Goal: Task Accomplishment & Management: Manage account settings

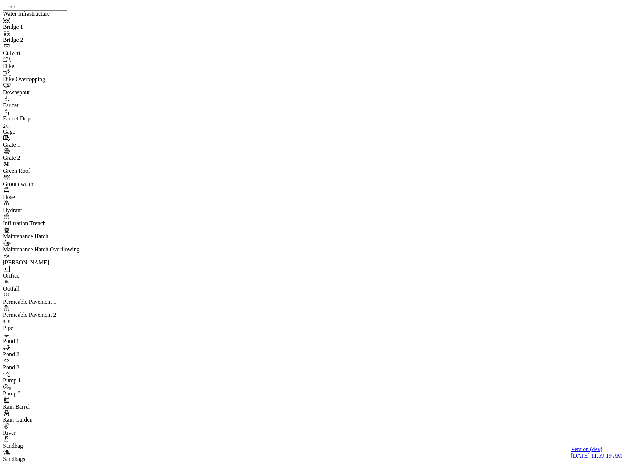
select select "CIRCLE"
click at [365, 91] on div "Low" at bounding box center [377, 88] width 27 height 7
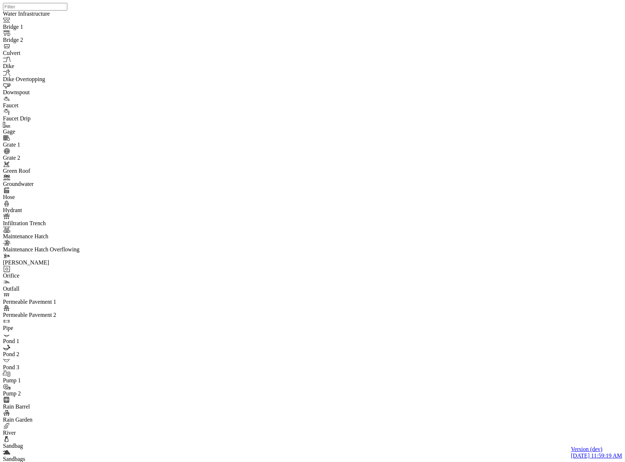
drag, startPoint x: 205, startPoint y: 415, endPoint x: 217, endPoint y: 365, distance: 52.3
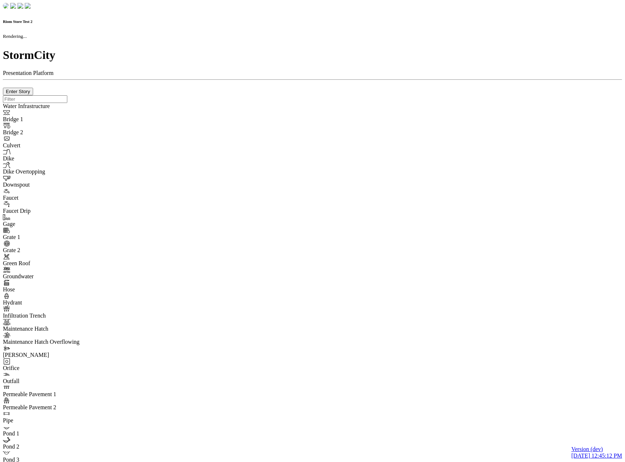
checkbox input "true"
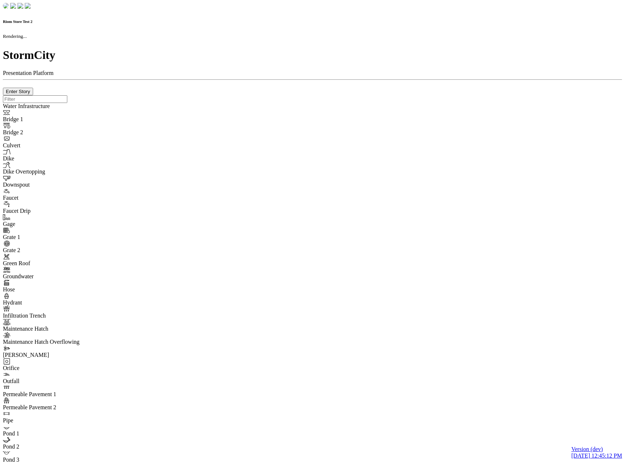
type input "0m"
type textarea "Depth = 0"
checkbox input "true"
select select "CIRCLE"
type input "7"
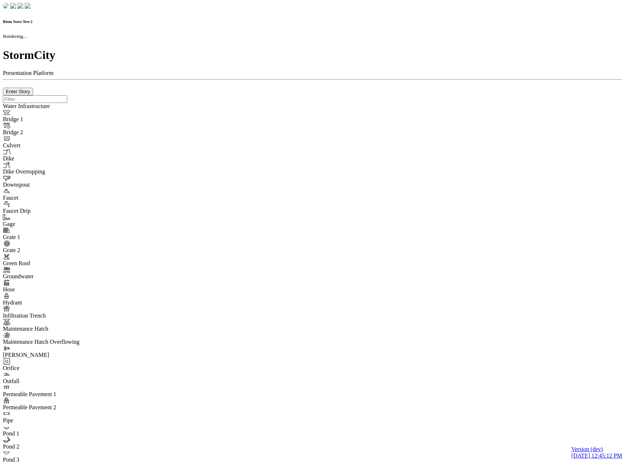
checkbox input "true"
type input "0"
type textarea "<i class="far fa-building"></i>"
select select "None"
type input "7"
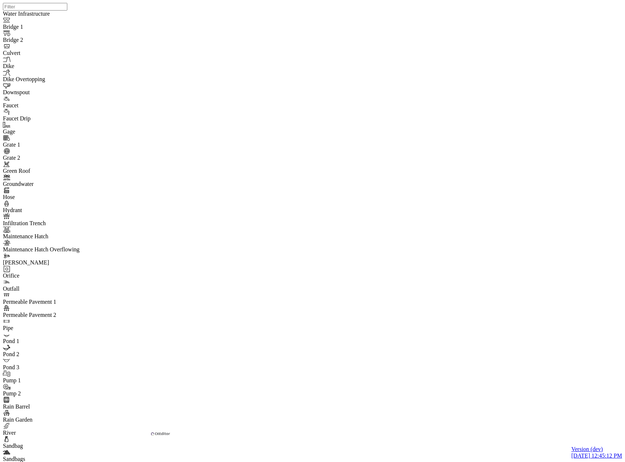
click at [278, 389] on span "Link to Favorite" at bounding box center [266, 388] width 38 height 6
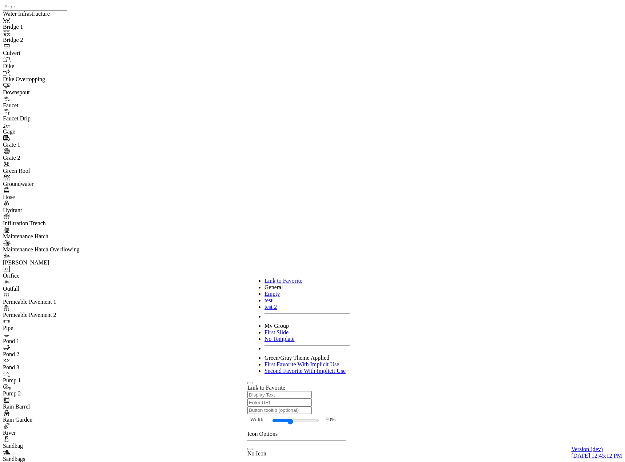
click at [278, 389] on span "Link to Favorite" at bounding box center [266, 388] width 38 height 6
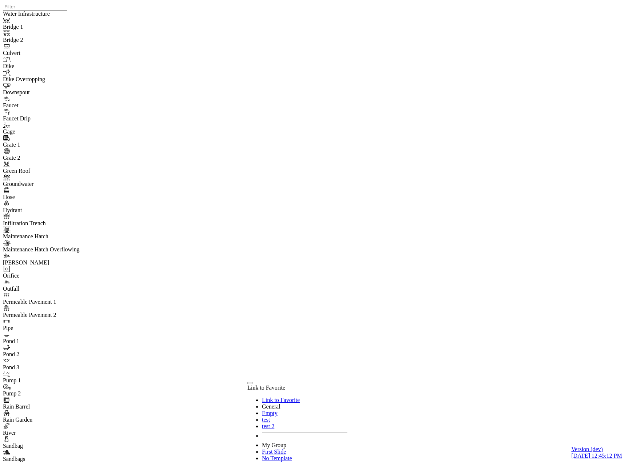
checkbox input "true"
type input "dfdfghfh"
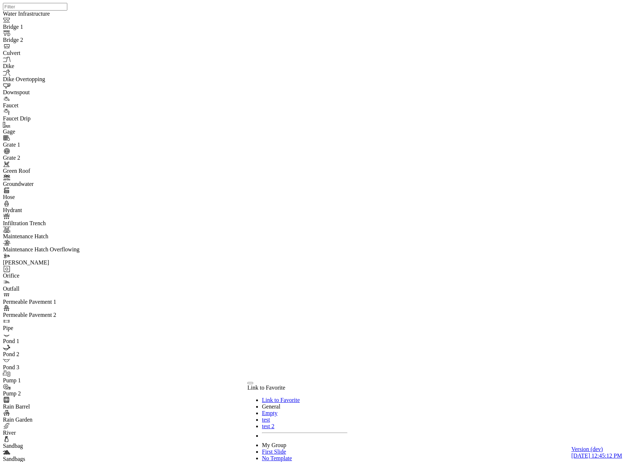
type input "thebardsquill.com"
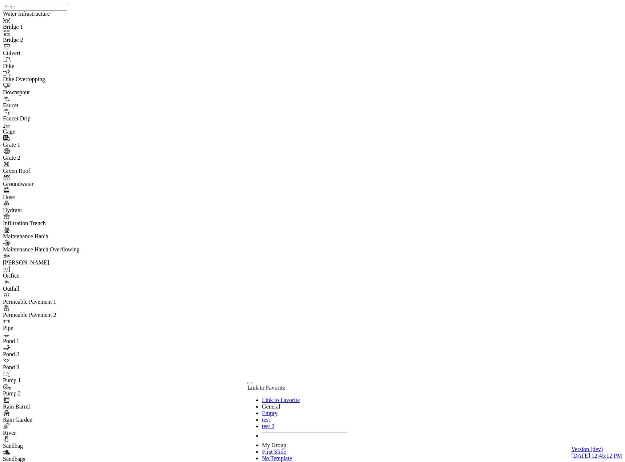
click at [164, 378] on div "Bold" at bounding box center [165, 376] width 11 height 7
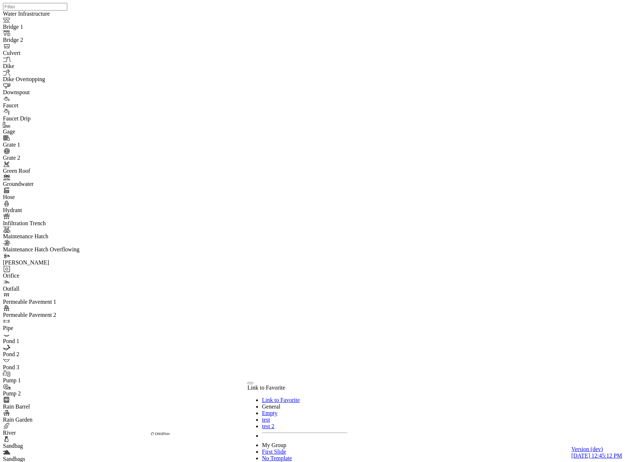
drag, startPoint x: 192, startPoint y: 392, endPoint x: 115, endPoint y: 389, distance: 76.5
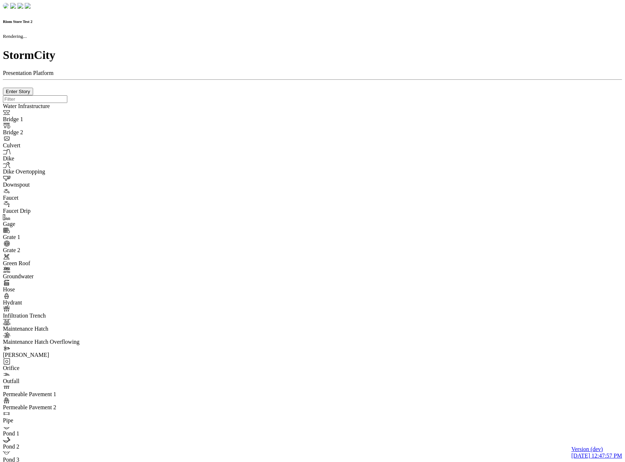
checkbox input "true"
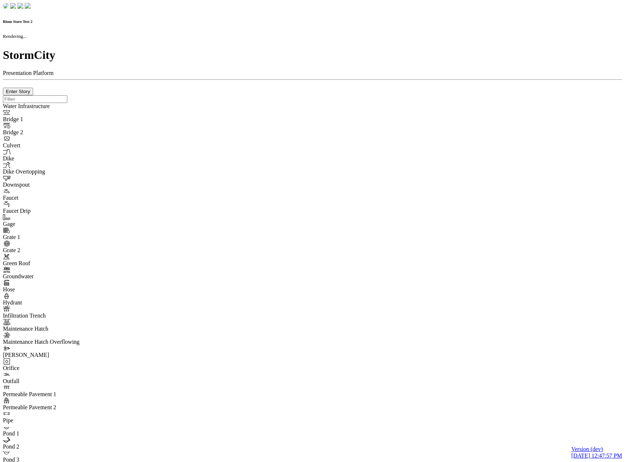
type input "0m"
type textarea "Depth = 0"
checkbox input "true"
select select "CIRCLE"
type input "7"
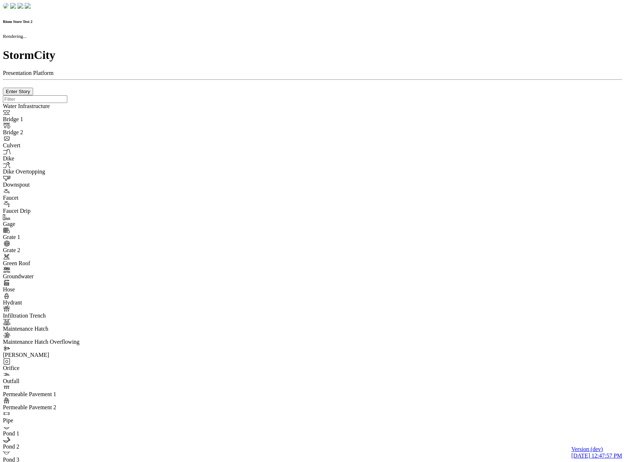
checkbox input "true"
type input "0"
type textarea "<i class="far fa-building"></i>"
select select "None"
type input "7"
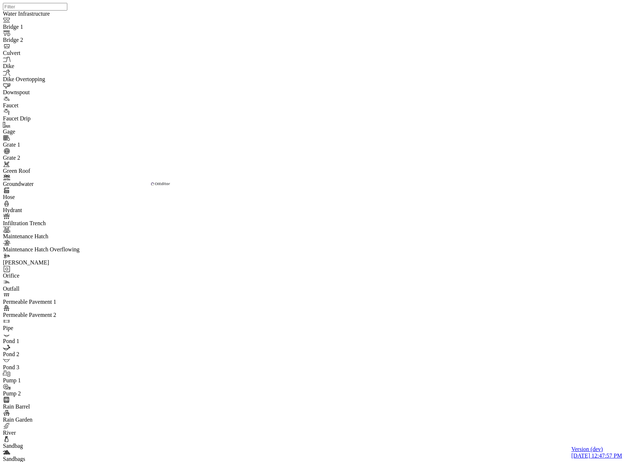
drag, startPoint x: 195, startPoint y: 207, endPoint x: 196, endPoint y: 171, distance: 36.7
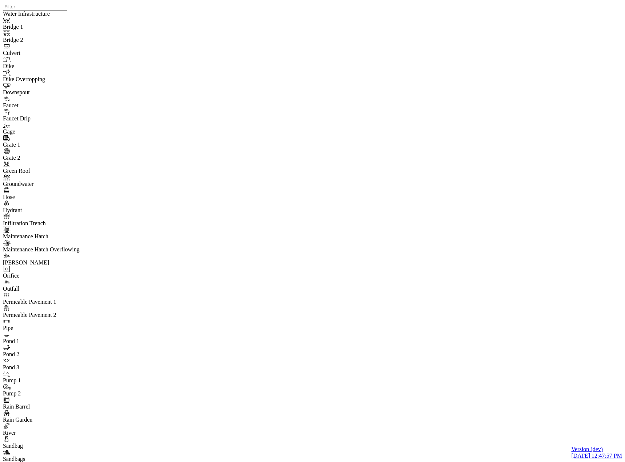
type input "Save state test"
checkbox input "true"
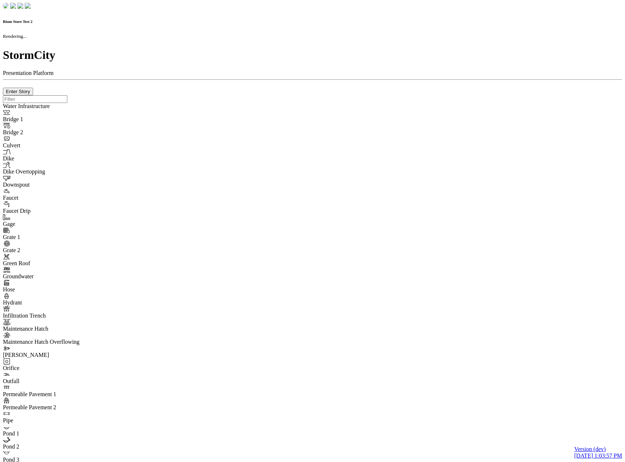
checkbox input "true"
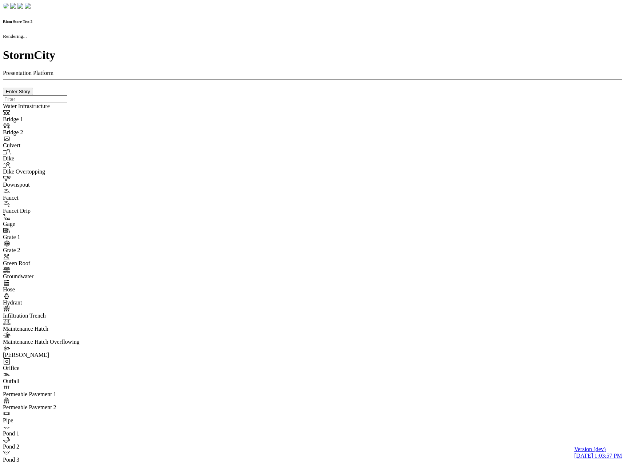
type input "0m"
type textarea "Depth = 0"
checkbox input "true"
select select "CIRCLE"
type input "7"
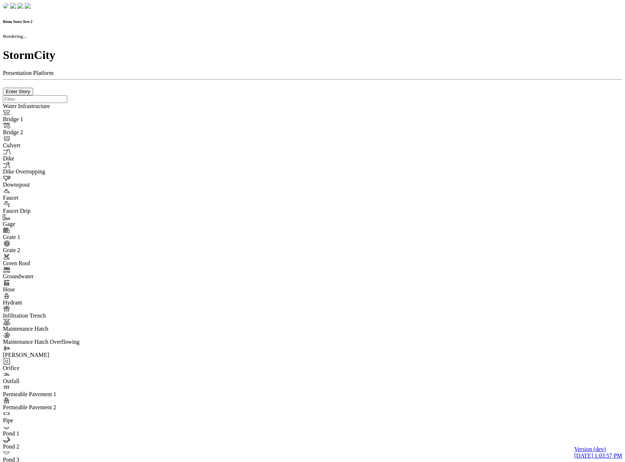
checkbox input "true"
type input "0"
type textarea "<i class="far fa-building"></i>"
select select "None"
type input "7"
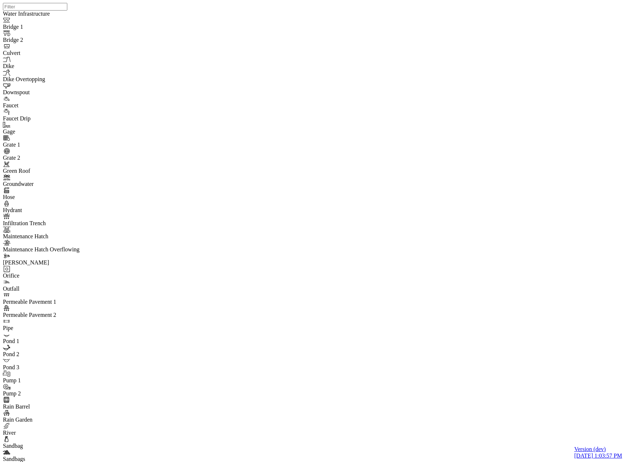
drag, startPoint x: 42, startPoint y: 335, endPoint x: 43, endPoint y: 331, distance: 4.6
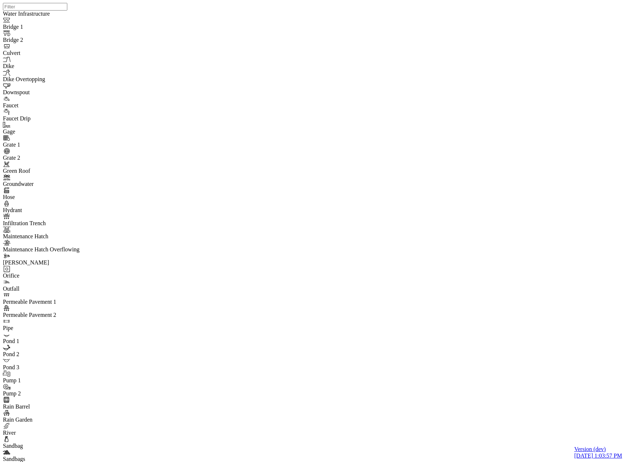
type input "River Centerline Concerns"
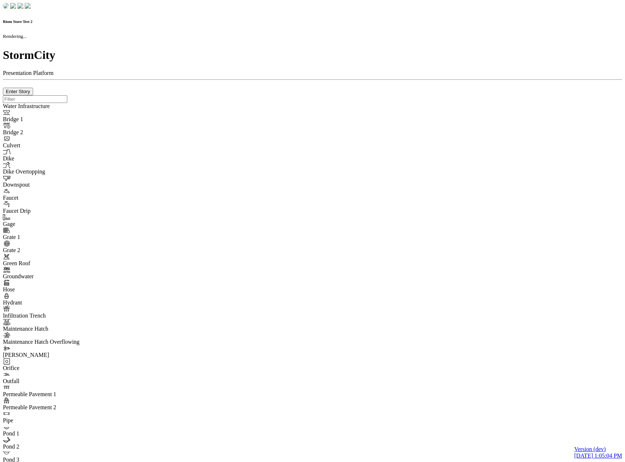
checkbox input "true"
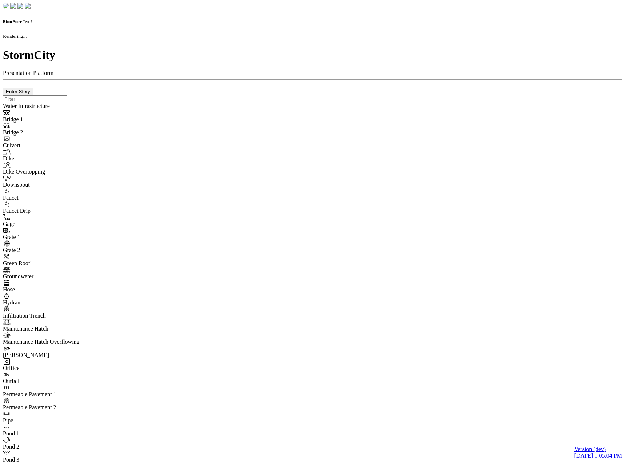
type input "0m"
type textarea "Depth = 0"
checkbox input "true"
select select "CIRCLE"
type input "7"
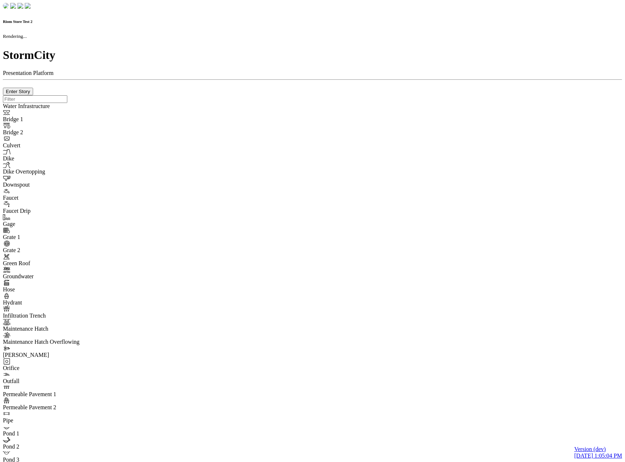
checkbox input "true"
type input "0"
select select "None"
type textarea "<i class="far fa-building"></i>"
type input "7"
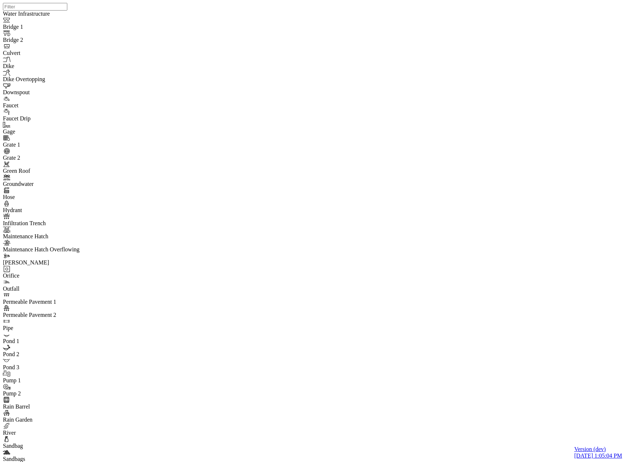
type input "River Centerline Concerns"
drag, startPoint x: 533, startPoint y: 242, endPoint x: 491, endPoint y: 196, distance: 61.5
drag, startPoint x: 553, startPoint y: 274, endPoint x: 470, endPoint y: 239, distance: 90.7
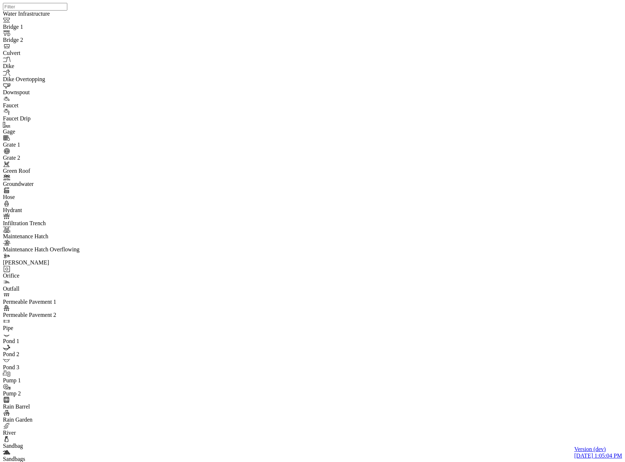
click at [470, 239] on div at bounding box center [315, 221] width 625 height 443
checkbox input "true"
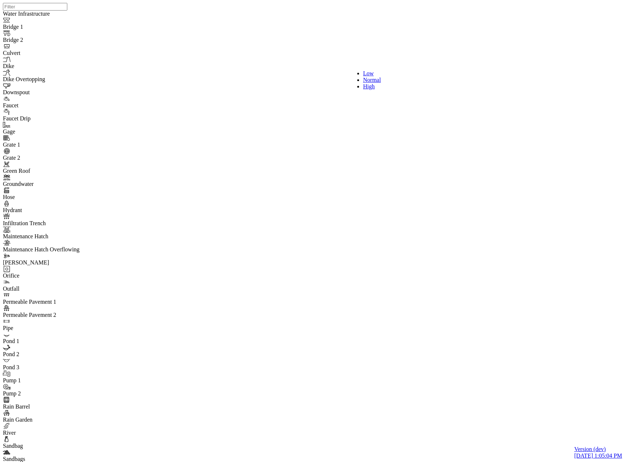
click at [363, 89] on span "High" at bounding box center [369, 86] width 12 height 6
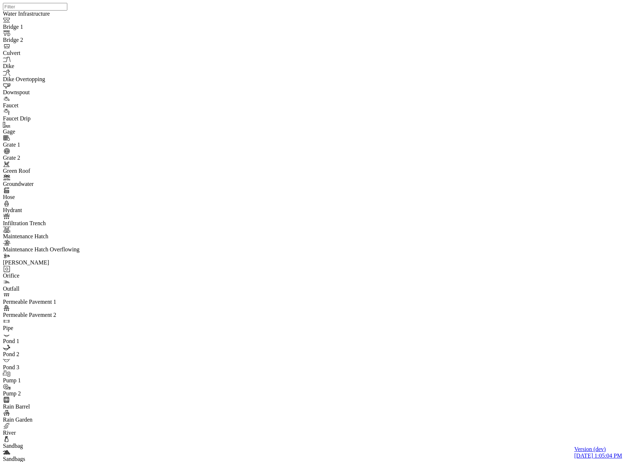
type input "Save state test"
checkbox input "true"
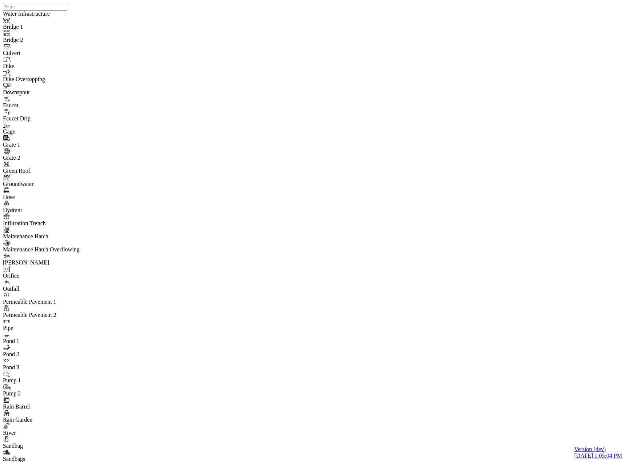
drag, startPoint x: 337, startPoint y: 224, endPoint x: 217, endPoint y: 247, distance: 122.2
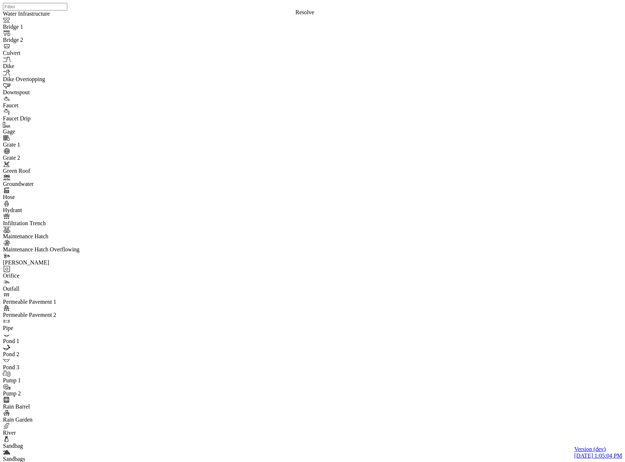
drag, startPoint x: 62, startPoint y: 242, endPoint x: 67, endPoint y: 224, distance: 18.9
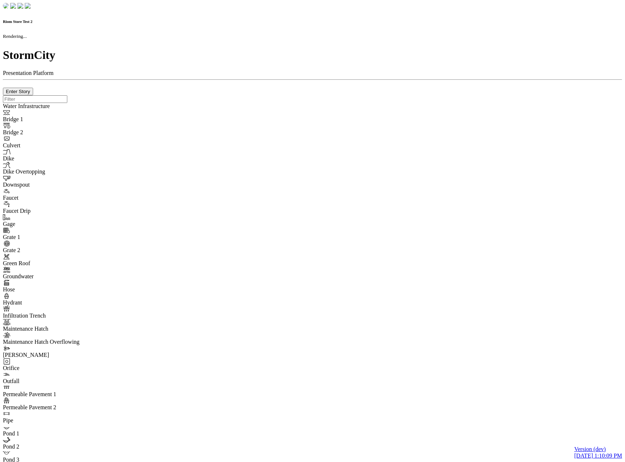
checkbox input "true"
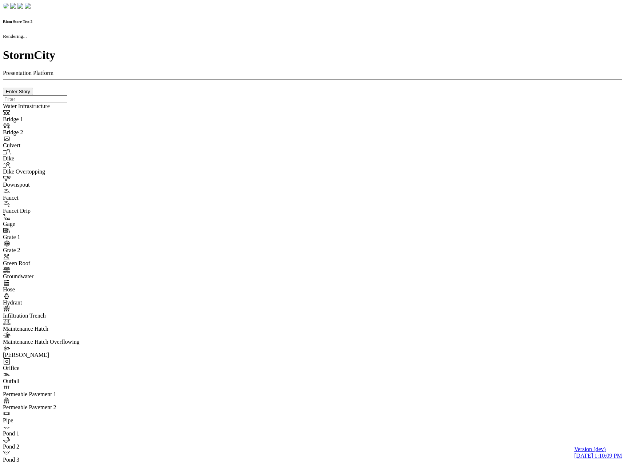
type input "0m"
type textarea "Depth = 0"
checkbox input "true"
select select "CIRCLE"
type input "7"
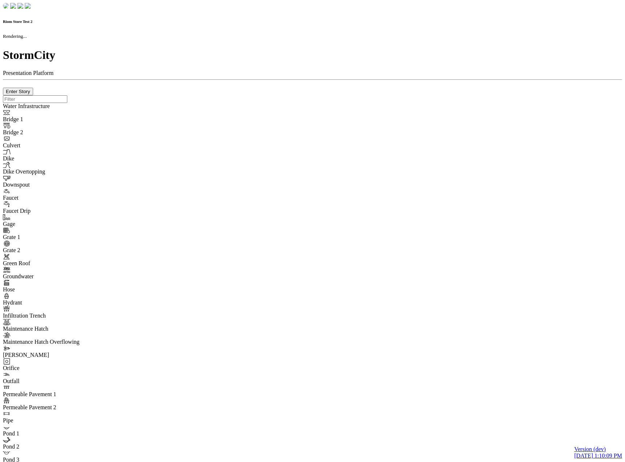
checkbox input "true"
type input "0"
type textarea "<i class="far fa-building"></i>"
select select "None"
type input "7"
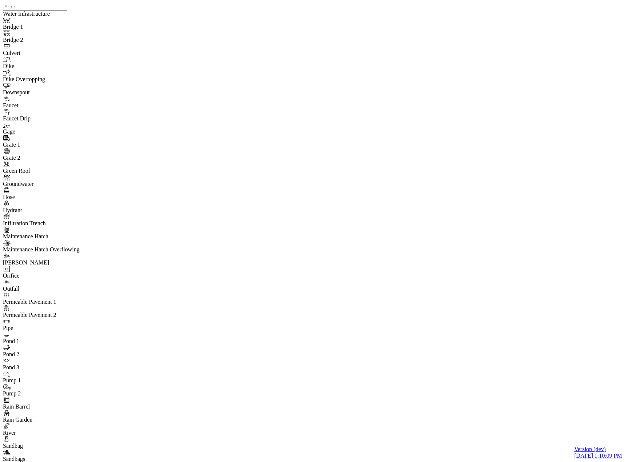
drag, startPoint x: 237, startPoint y: 68, endPoint x: 222, endPoint y: 68, distance: 14.6
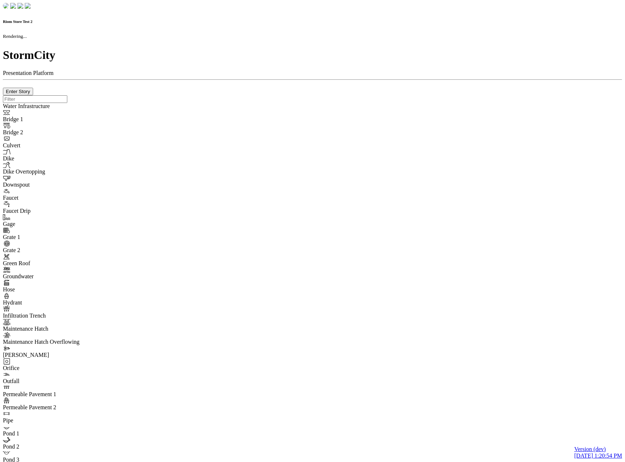
checkbox input "true"
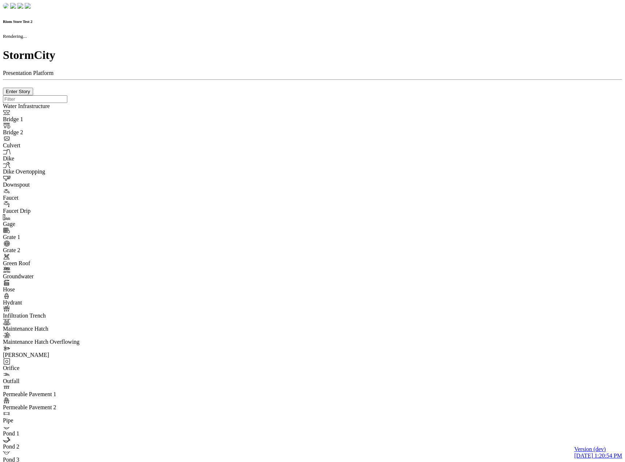
type input "0m"
type textarea "Depth = 0"
checkbox input "true"
select select "CIRCLE"
type input "7"
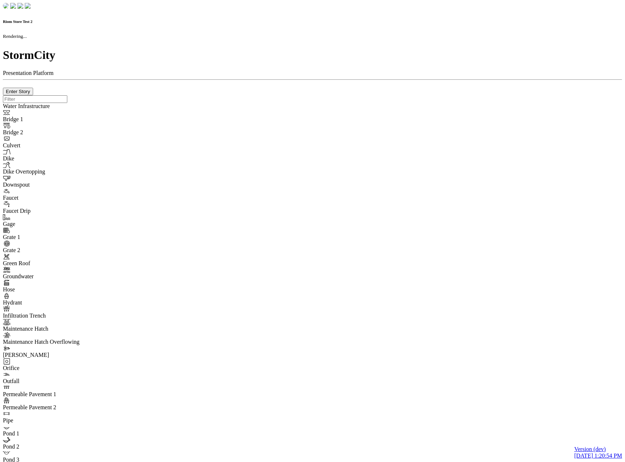
checkbox input "true"
type input "0"
type textarea "<i class="far fa-building"></i>"
type input "7"
select select "None"
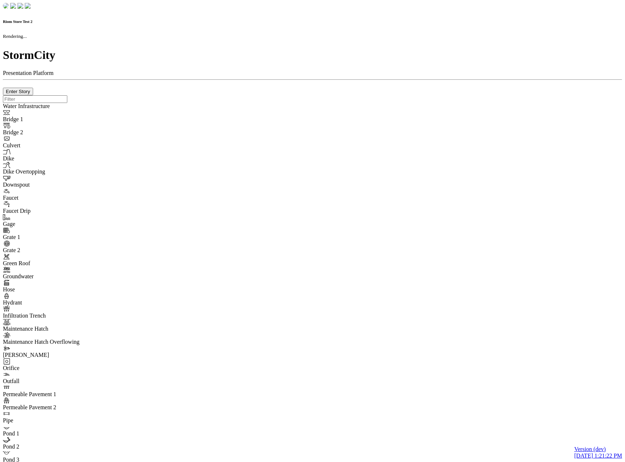
checkbox input "true"
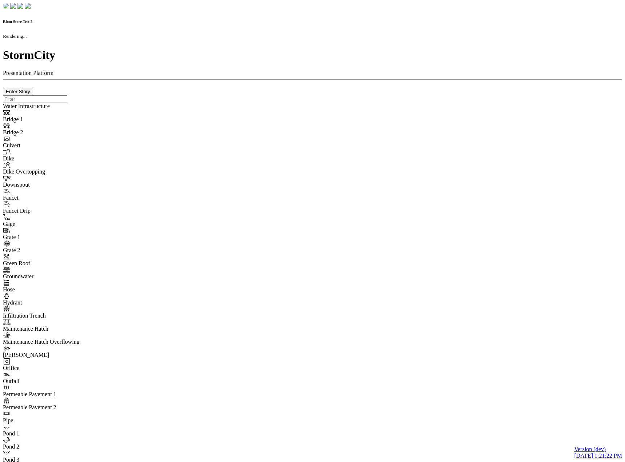
type input "0m"
type textarea "Depth = 0"
checkbox input "true"
select select "CIRCLE"
type input "7"
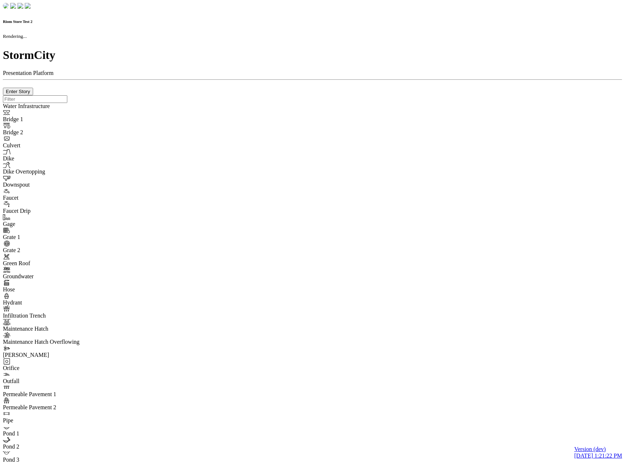
checkbox input "true"
type input "0"
type textarea "<i class="far fa-building"></i>"
type input "7"
select select "None"
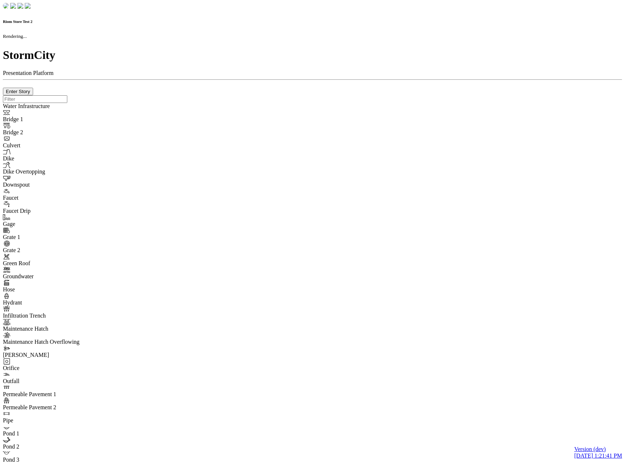
checkbox input "true"
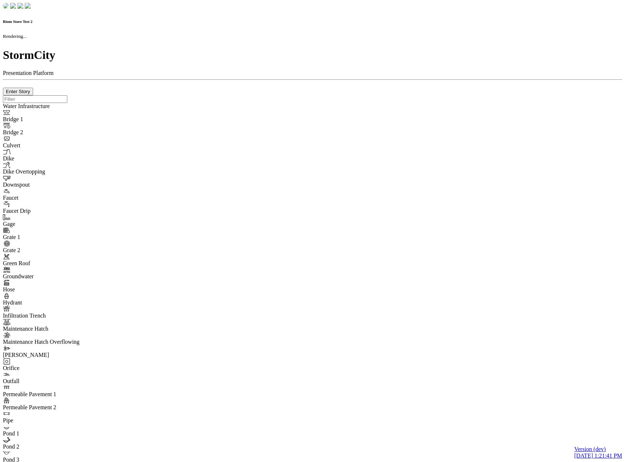
type input "0m"
type textarea "Depth = 0"
checkbox input "true"
select select "CIRCLE"
type input "7"
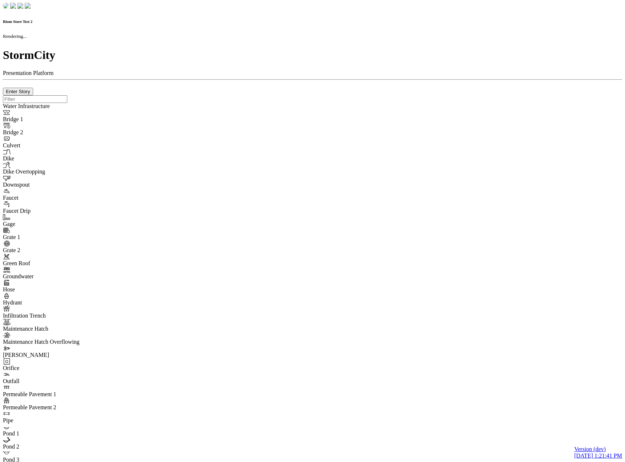
checkbox input "true"
type input "0"
select select "None"
type textarea "<i class="far fa-building"></i>"
type input "7"
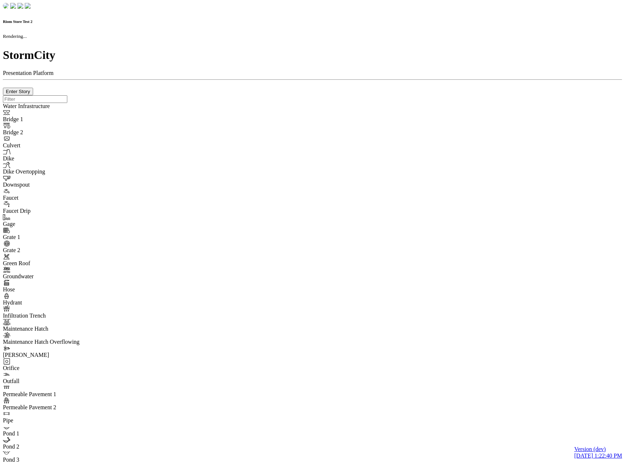
checkbox input "true"
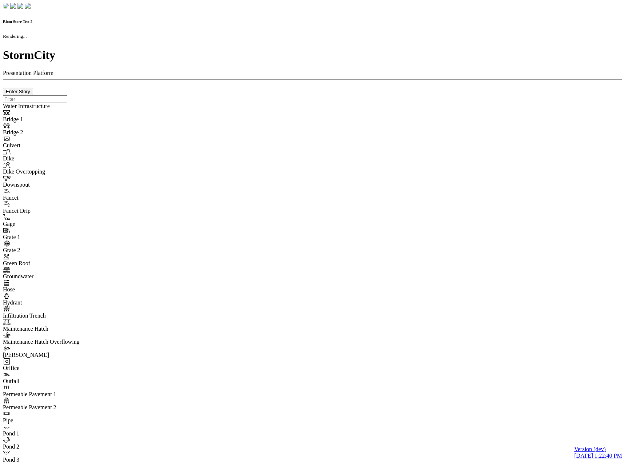
type input "0m"
type textarea "Depth = 0"
checkbox input "true"
select select "CIRCLE"
type input "7"
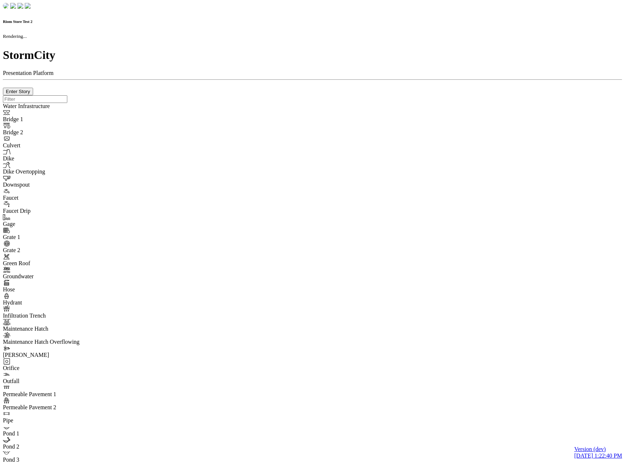
checkbox input "true"
type input "0"
type textarea "<i class="far fa-building"></i>"
type input "7"
select select "None"
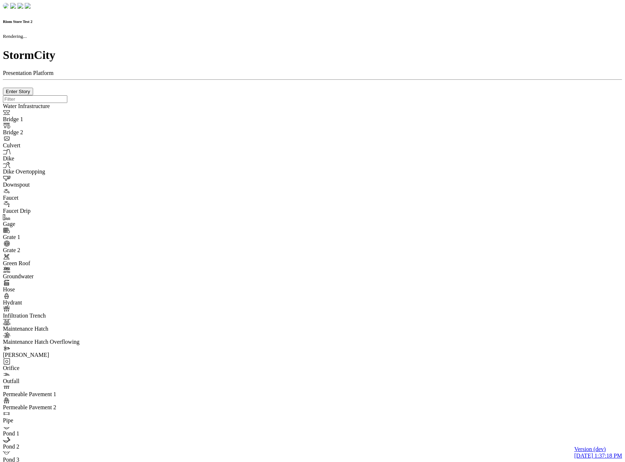
checkbox input "true"
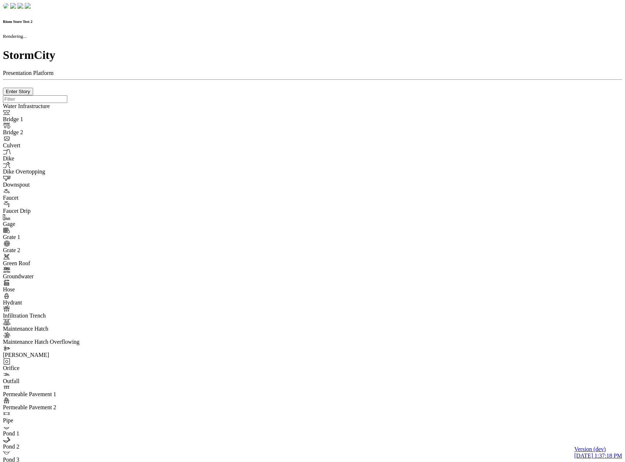
type input "0m"
type textarea "Depth = 0"
checkbox input "true"
select select "CIRCLE"
type input "7"
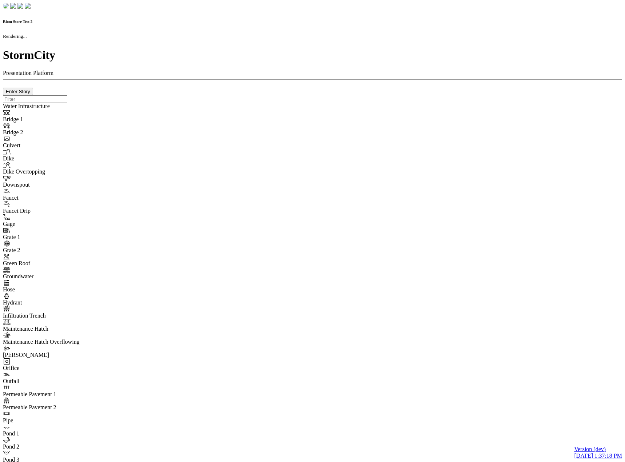
checkbox input "true"
type input "0"
type textarea "<i class="far fa-building"></i>"
type input "7"
select select "None"
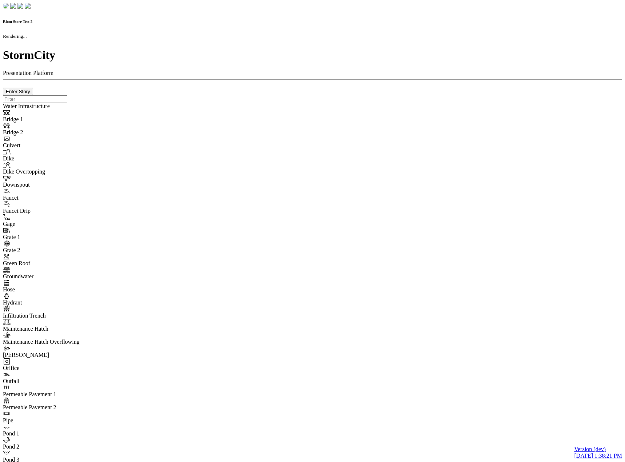
checkbox input "true"
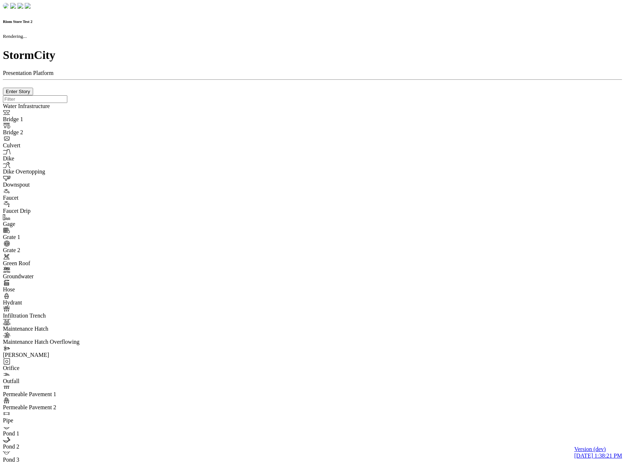
type input "0m"
type textarea "Depth = 0"
checkbox input "true"
select select "CIRCLE"
type input "7"
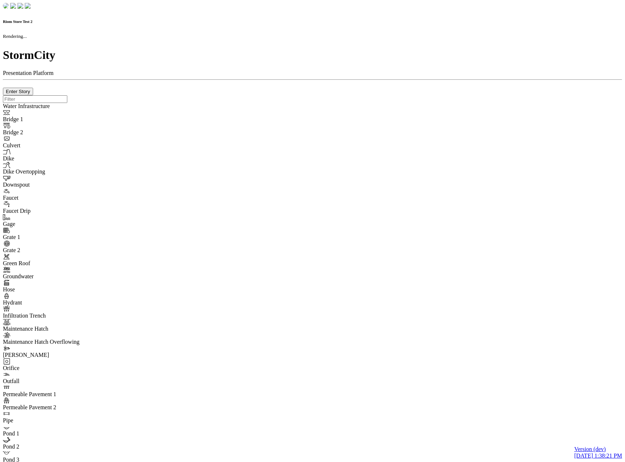
checkbox input "true"
type input "0"
type textarea "<i class="far fa-building"></i>"
type input "7"
select select "None"
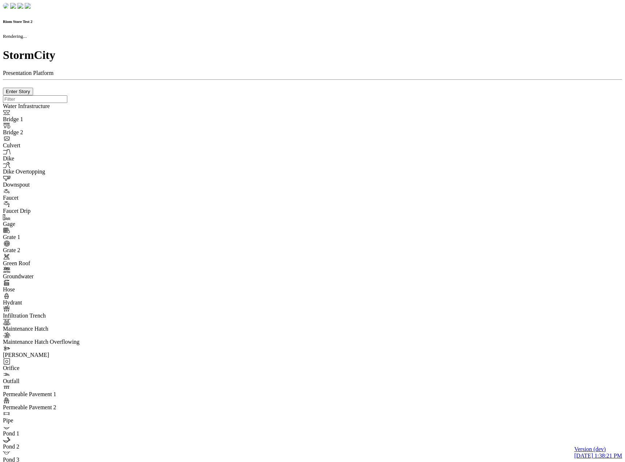
click at [174, 95] on div at bounding box center [312, 95] width 619 height 0
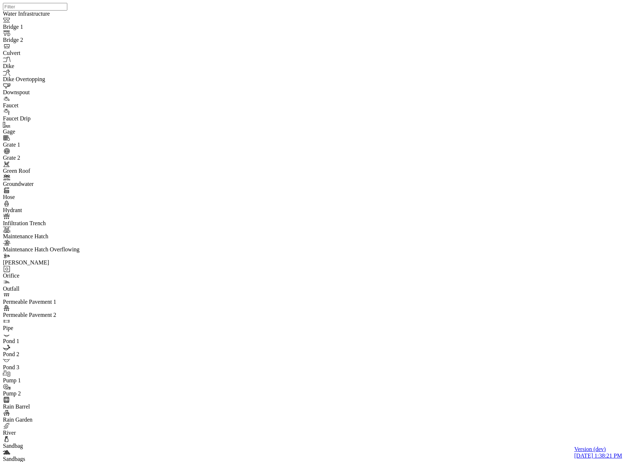
drag, startPoint x: 244, startPoint y: 78, endPoint x: 236, endPoint y: 81, distance: 8.5
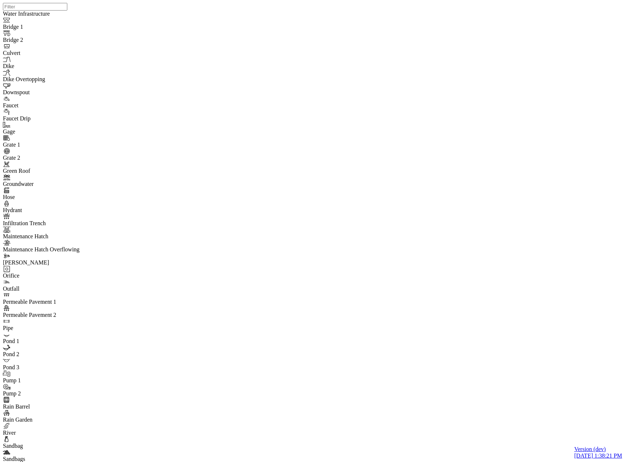
drag, startPoint x: 52, startPoint y: 53, endPoint x: 46, endPoint y: 55, distance: 5.6
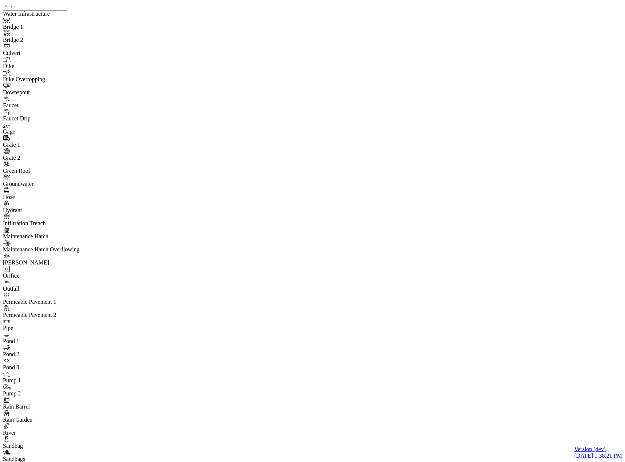
drag, startPoint x: 50, startPoint y: 54, endPoint x: 202, endPoint y: 52, distance: 151.7
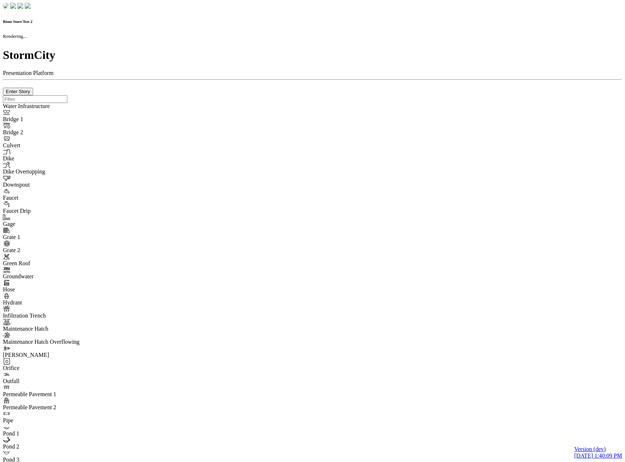
checkbox input "true"
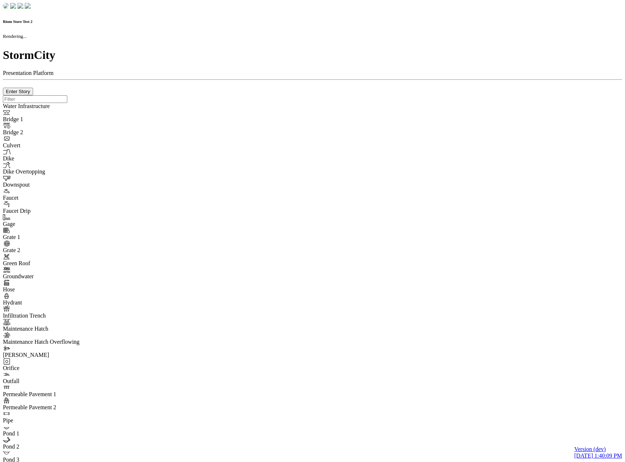
type input "0m"
type textarea "Depth = 0"
checkbox input "true"
select select "CIRCLE"
type input "7"
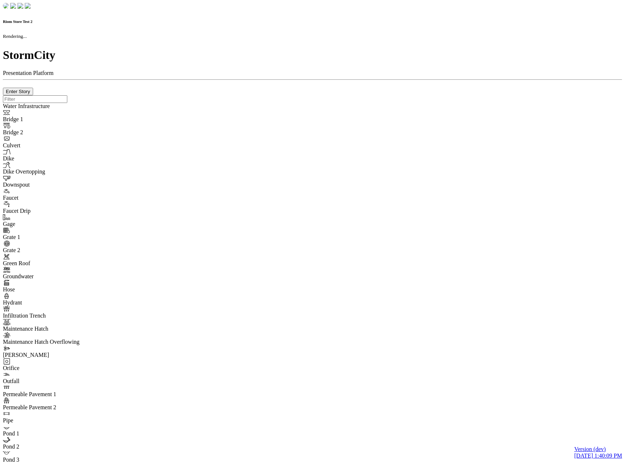
checkbox input "true"
type input "0"
type textarea "<i class="far fa-building"></i>"
select select "None"
type input "7"
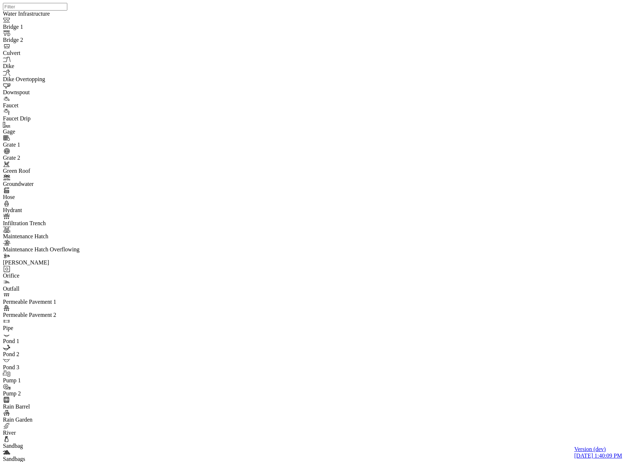
drag, startPoint x: 131, startPoint y: 47, endPoint x: 127, endPoint y: 48, distance: 3.9
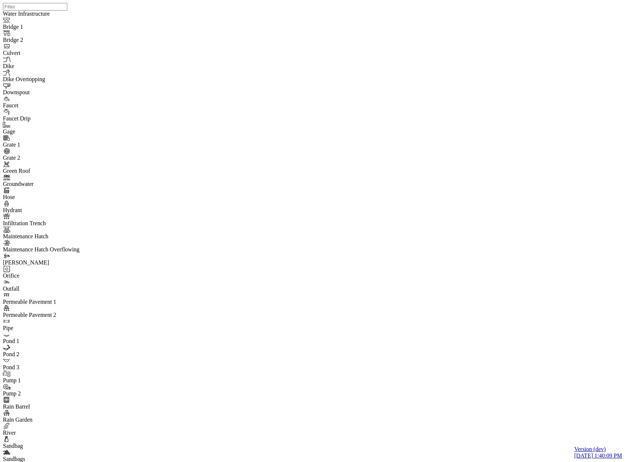
type input "Test High Priority"
click at [355, 89] on span "High" at bounding box center [361, 86] width 12 height 6
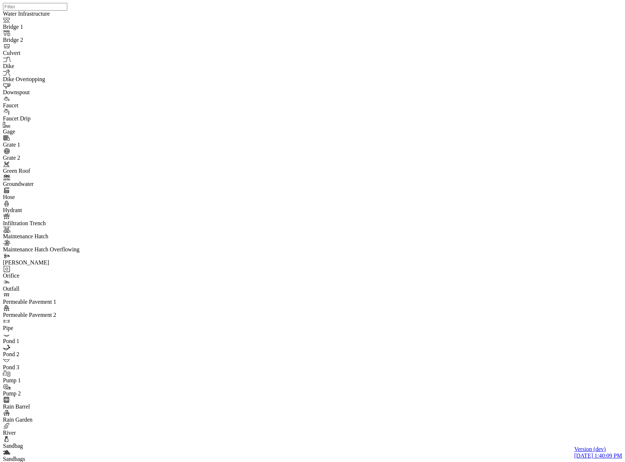
drag, startPoint x: 40, startPoint y: 55, endPoint x: 20, endPoint y: 85, distance: 35.7
